Goal: Information Seeking & Learning: Learn about a topic

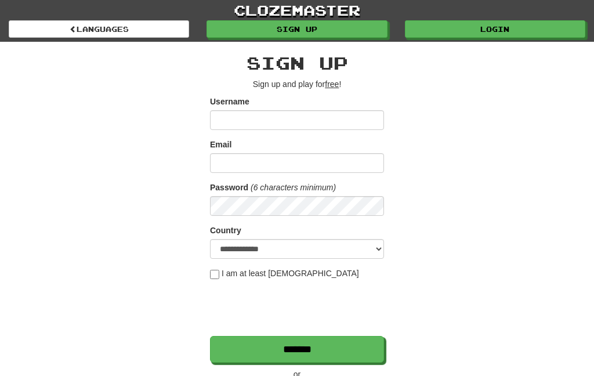
scroll to position [2, 0]
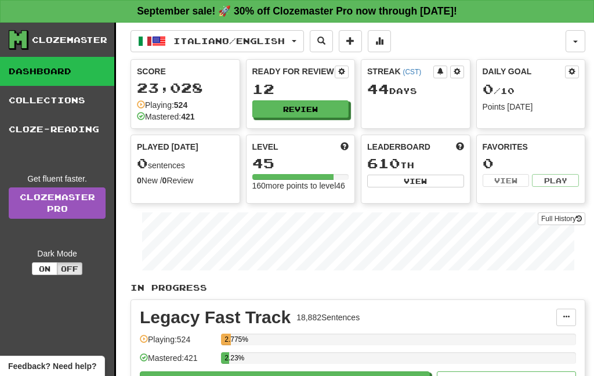
click at [303, 103] on button "Review" at bounding box center [300, 108] width 97 height 17
select select "**"
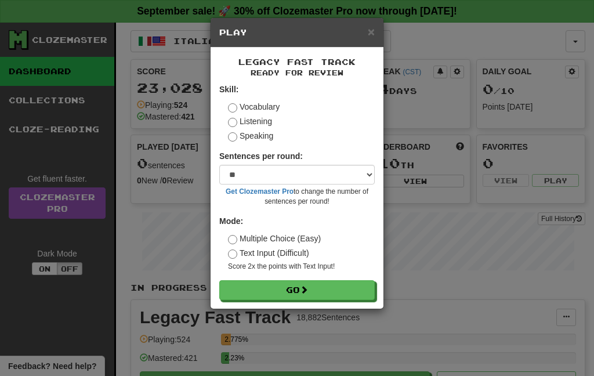
click at [340, 284] on button "Go" at bounding box center [296, 290] width 155 height 20
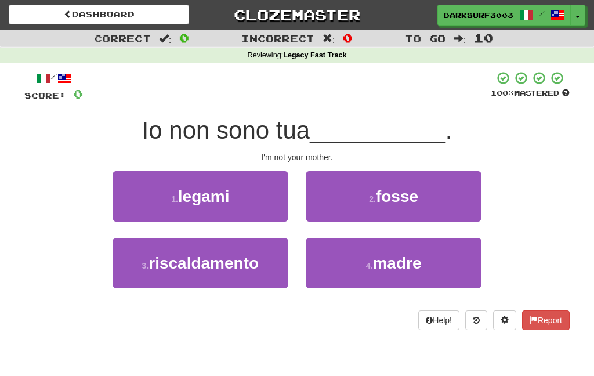
click at [416, 249] on button "4 . madre" at bounding box center [394, 263] width 176 height 50
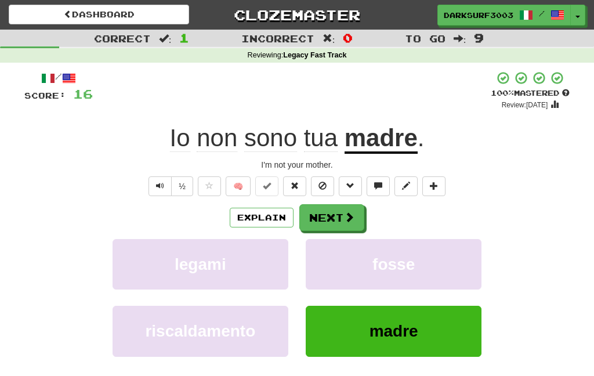
click at [338, 218] on button "Next" at bounding box center [331, 217] width 65 height 27
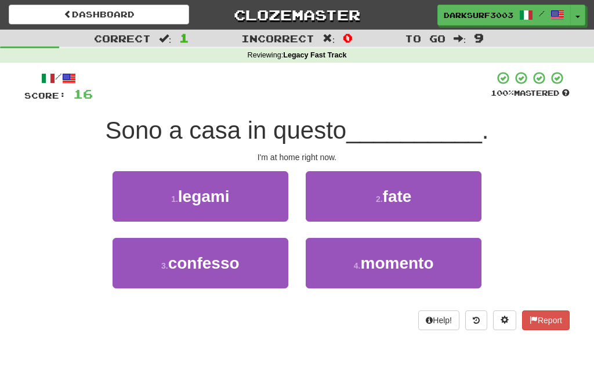
click at [450, 253] on button "4 . momento" at bounding box center [394, 263] width 176 height 50
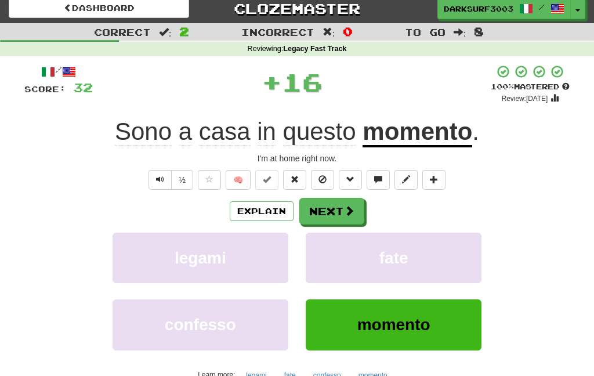
scroll to position [6, 0]
click at [350, 215] on span at bounding box center [349, 210] width 10 height 10
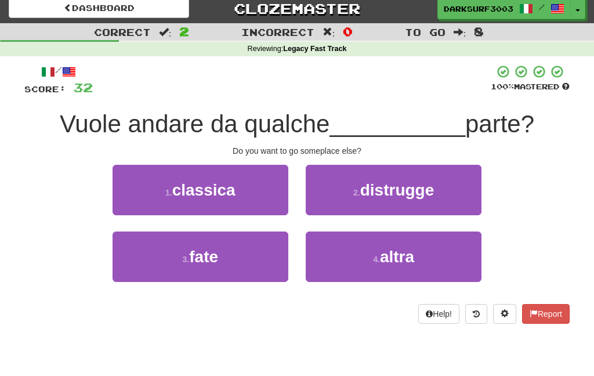
click at [439, 248] on button "4 . altra" at bounding box center [394, 256] width 176 height 50
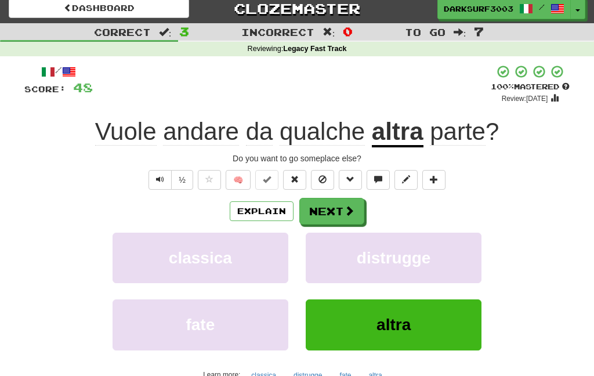
click at [346, 205] on span at bounding box center [349, 210] width 10 height 10
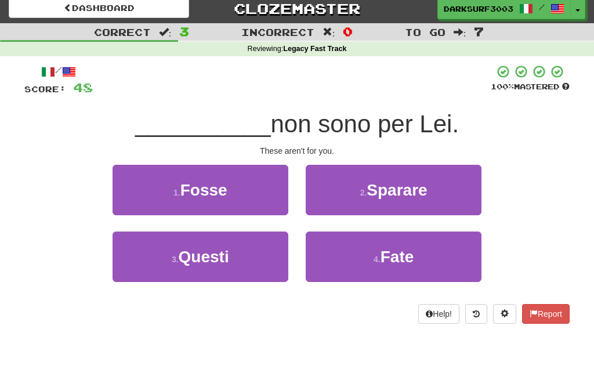
click at [245, 256] on button "3 . Questi" at bounding box center [200, 256] width 176 height 50
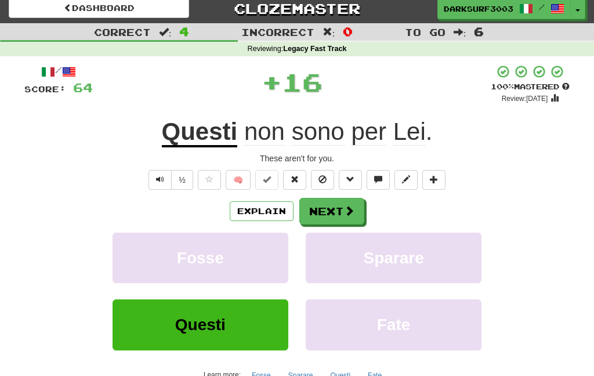
click at [345, 209] on span at bounding box center [349, 210] width 10 height 10
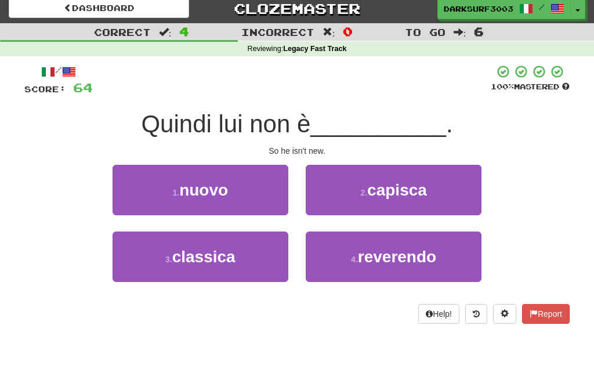
scroll to position [15, 0]
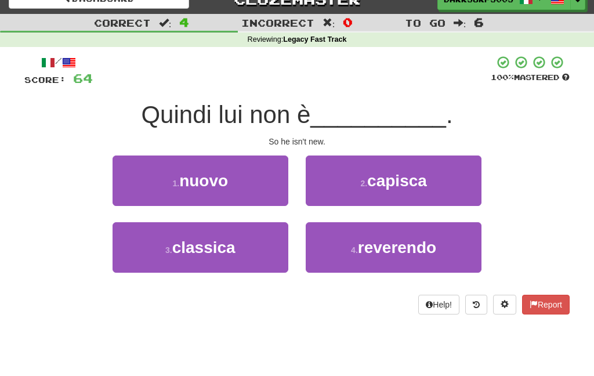
click at [238, 184] on button "1 . nuovo" at bounding box center [200, 181] width 176 height 50
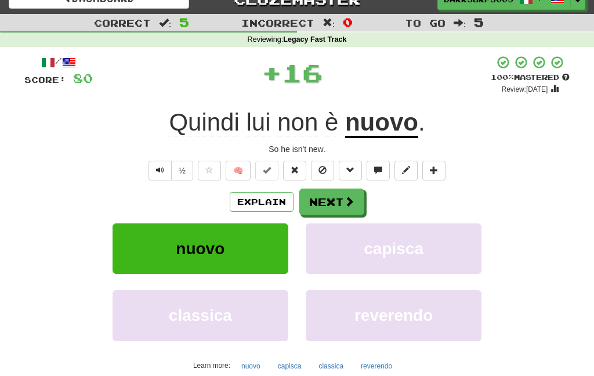
scroll to position [16, 0]
click at [324, 201] on button "Next" at bounding box center [331, 201] width 65 height 27
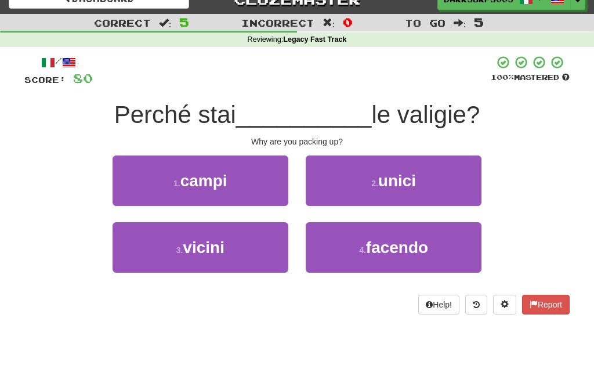
click at [435, 237] on button "4 . facendo" at bounding box center [394, 247] width 176 height 50
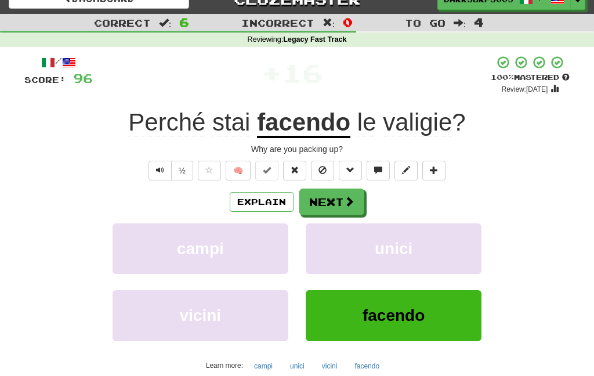
click at [330, 207] on button "Next" at bounding box center [331, 201] width 65 height 27
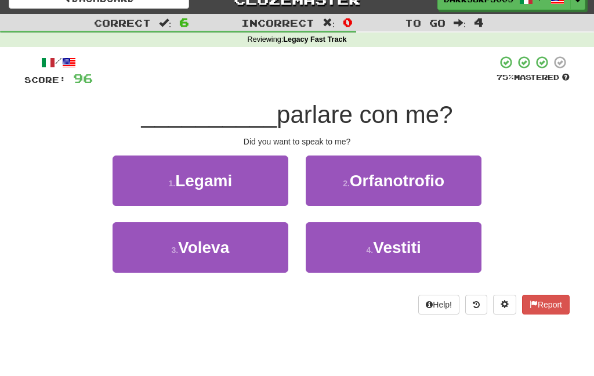
click at [252, 239] on button "3 . [GEOGRAPHIC_DATA]" at bounding box center [200, 247] width 176 height 50
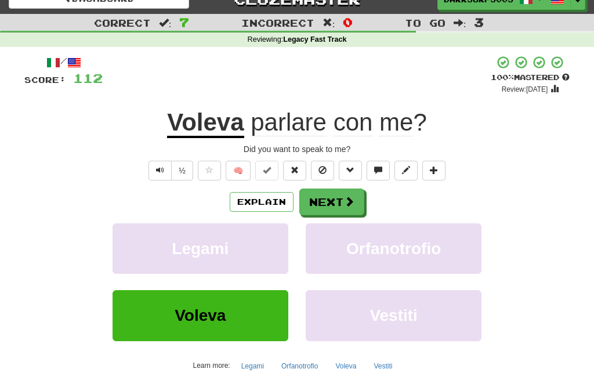
click at [351, 189] on button "Next" at bounding box center [331, 201] width 65 height 27
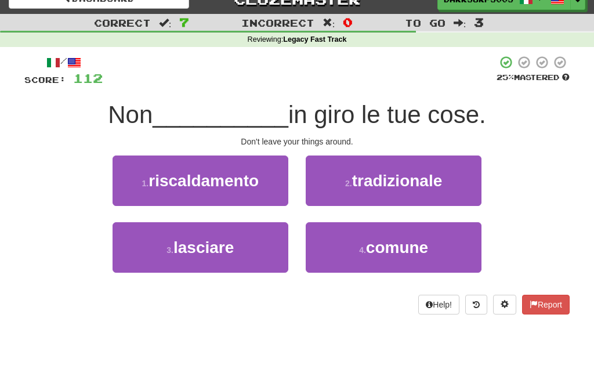
click at [242, 255] on button "3 . lasciare" at bounding box center [200, 247] width 176 height 50
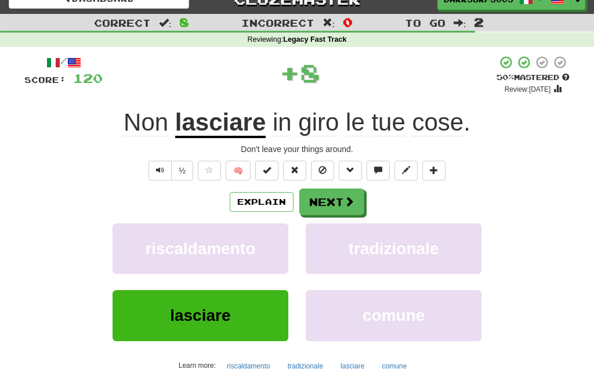
click at [350, 193] on button "Next" at bounding box center [331, 201] width 65 height 27
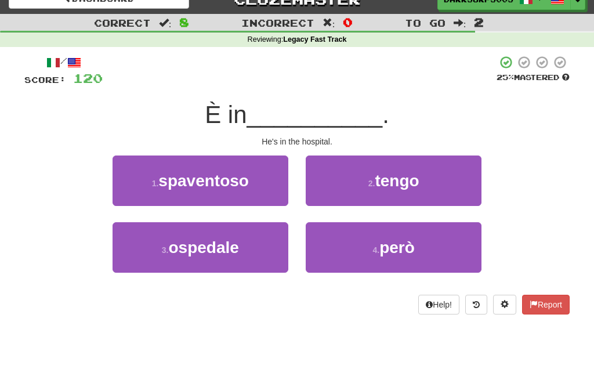
click at [251, 245] on button "3 . ospedale" at bounding box center [200, 247] width 176 height 50
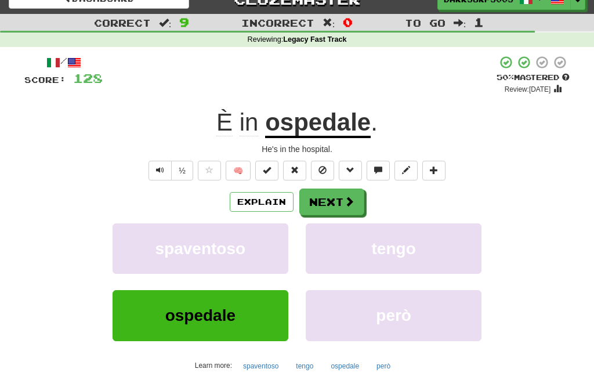
click at [333, 196] on button "Next" at bounding box center [331, 201] width 65 height 27
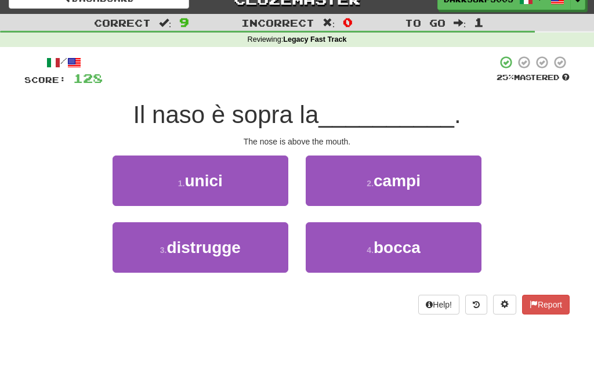
click at [445, 242] on button "4 . bocca" at bounding box center [394, 247] width 176 height 50
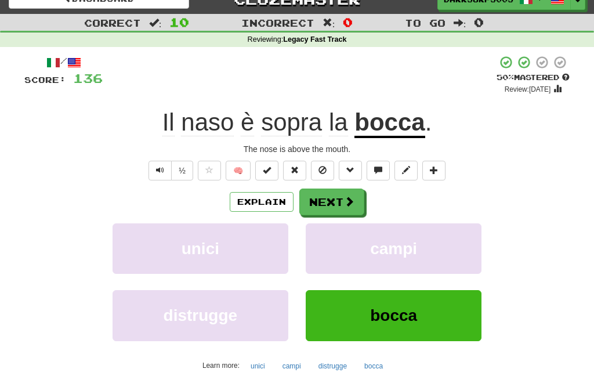
click at [354, 191] on button "Next" at bounding box center [331, 201] width 65 height 27
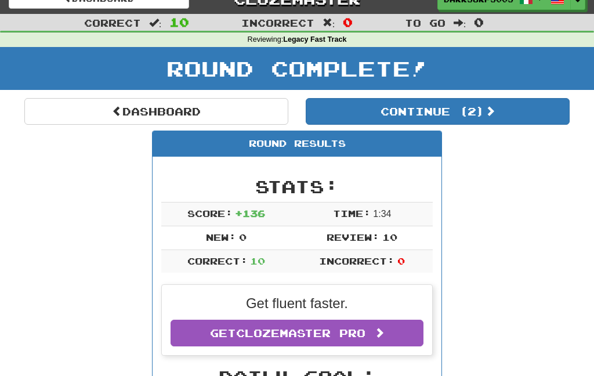
click at [437, 112] on button "Continue ( 2 )" at bounding box center [438, 111] width 264 height 27
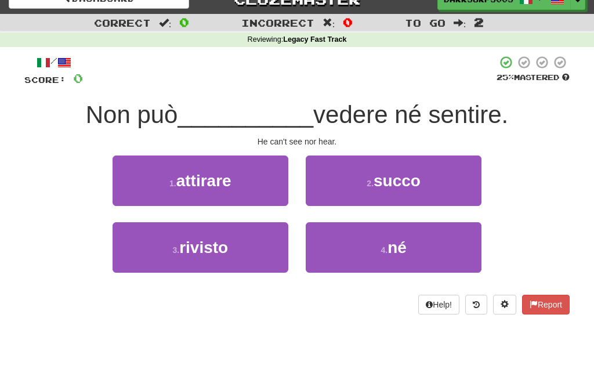
click at [475, 235] on button "4 . né" at bounding box center [394, 247] width 176 height 50
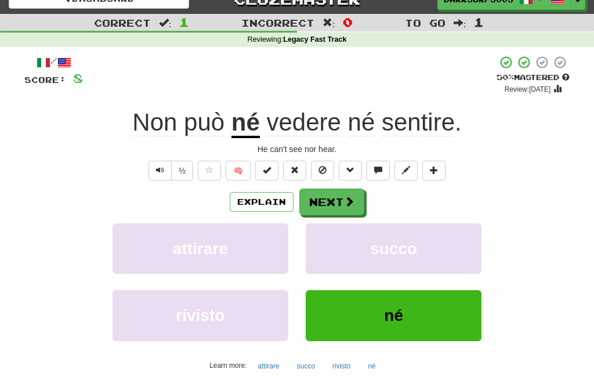
click at [337, 198] on button "Next" at bounding box center [331, 201] width 65 height 27
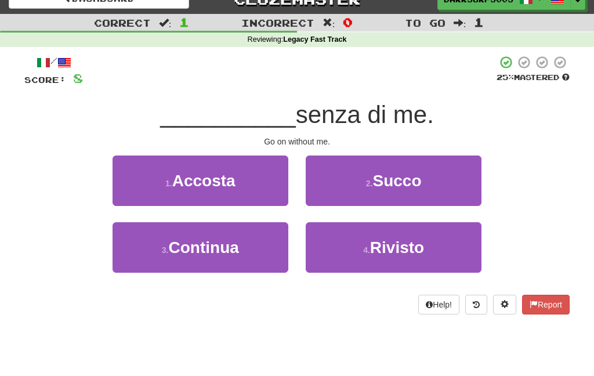
click at [251, 251] on button "3 . Continua" at bounding box center [200, 247] width 176 height 50
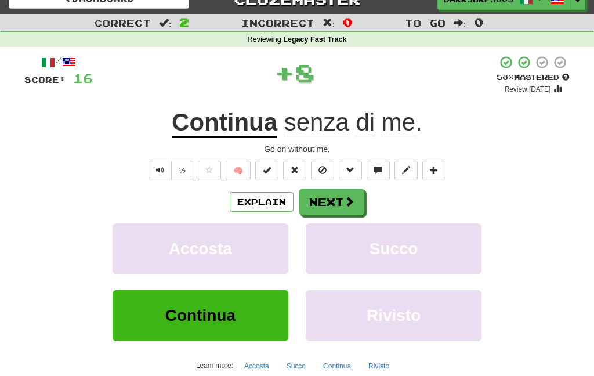
click at [332, 193] on button "Next" at bounding box center [331, 201] width 65 height 27
